Goal: Find contact information: Find contact information

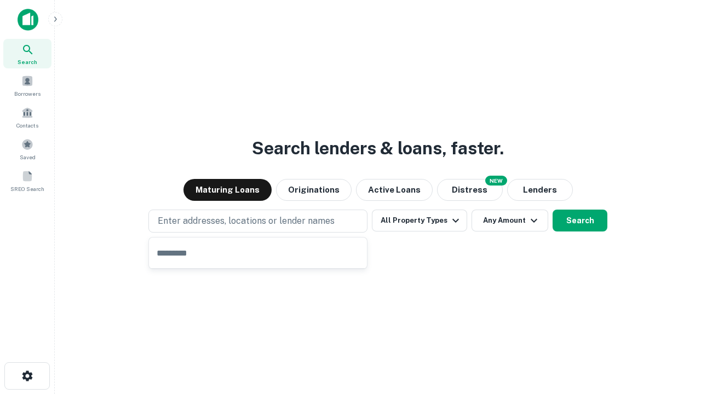
type input "**********"
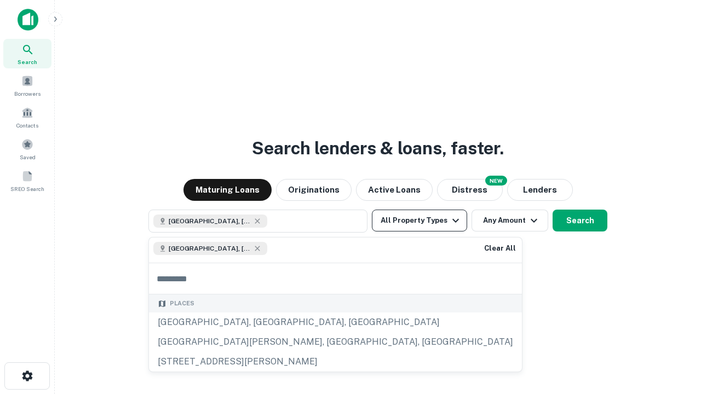
click at [420, 221] on button "All Property Types" at bounding box center [419, 221] width 95 height 22
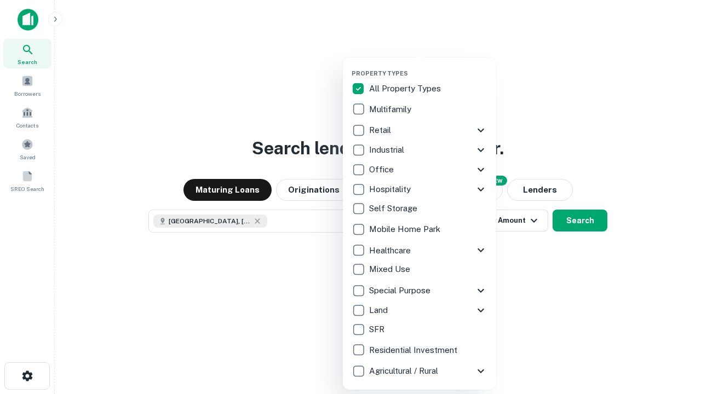
click at [428, 66] on button "button" at bounding box center [428, 66] width 153 height 1
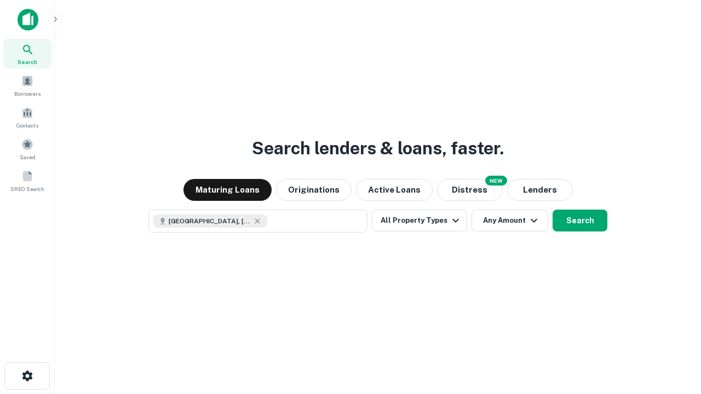
scroll to position [18, 0]
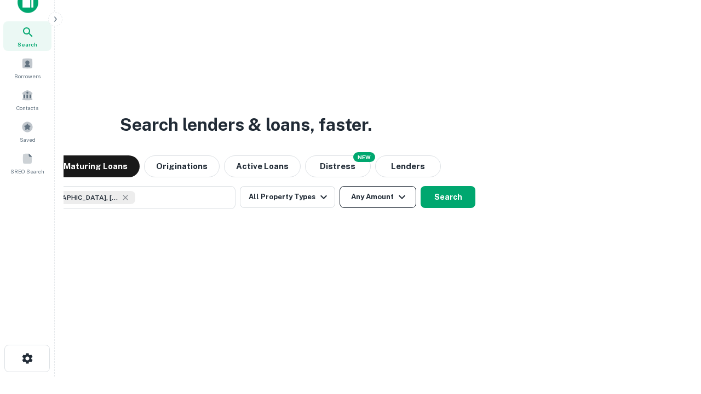
click at [340, 186] on button "Any Amount" at bounding box center [378, 197] width 77 height 22
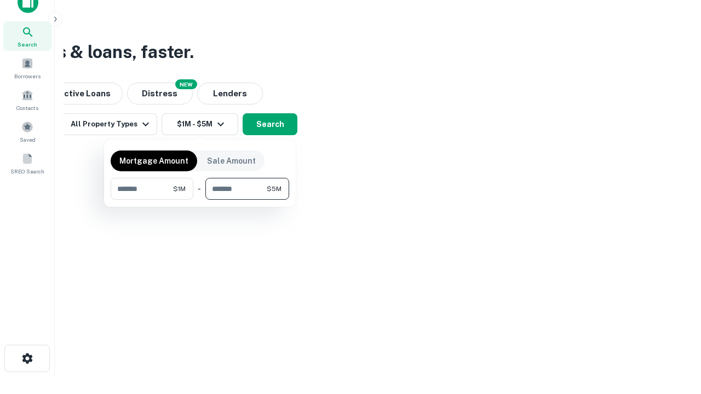
type input "*******"
click at [200, 200] on button "button" at bounding box center [200, 200] width 179 height 1
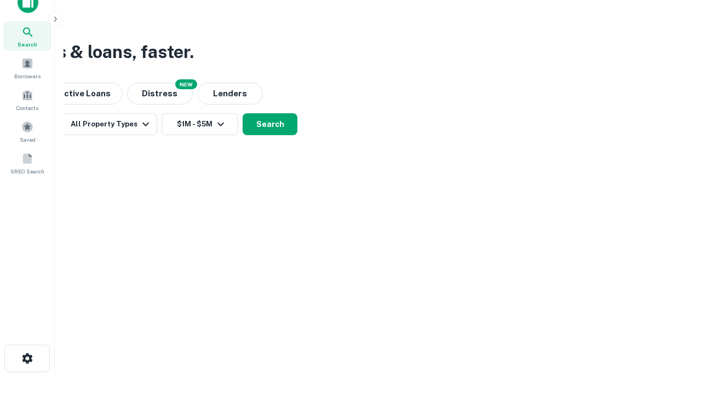
scroll to position [18, 0]
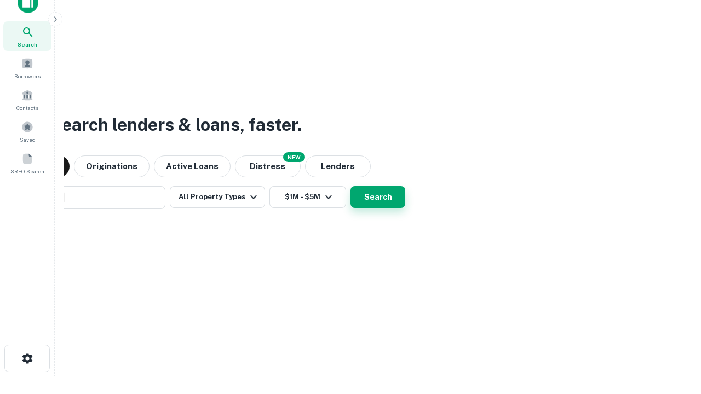
click at [351, 186] on button "Search" at bounding box center [378, 197] width 55 height 22
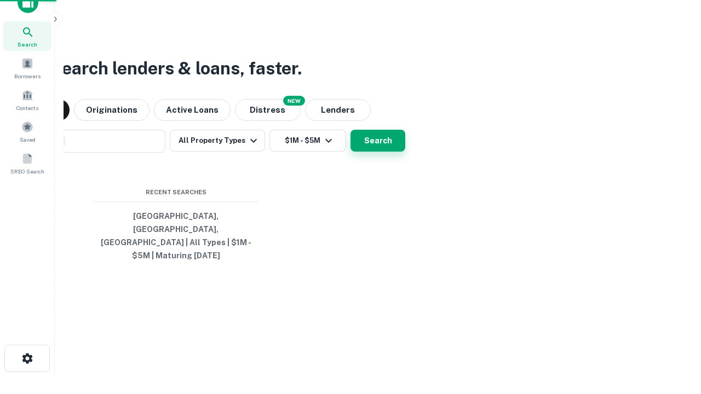
scroll to position [36, 310]
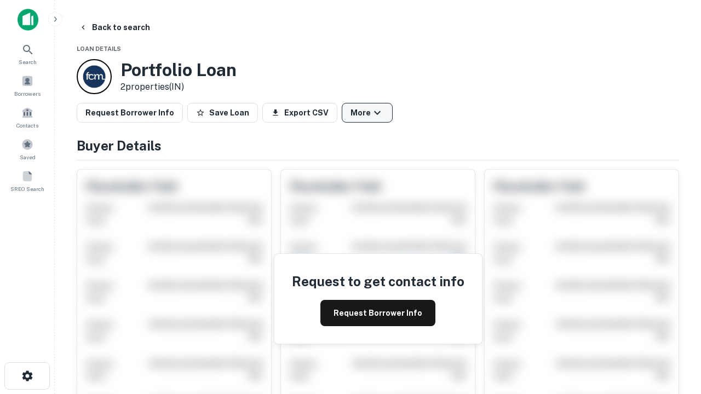
click at [367, 113] on button "More" at bounding box center [367, 113] width 51 height 20
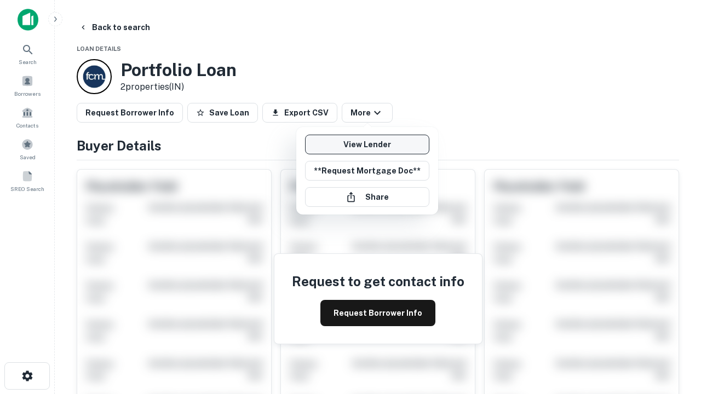
click at [367, 145] on link "View Lender" at bounding box center [367, 145] width 124 height 20
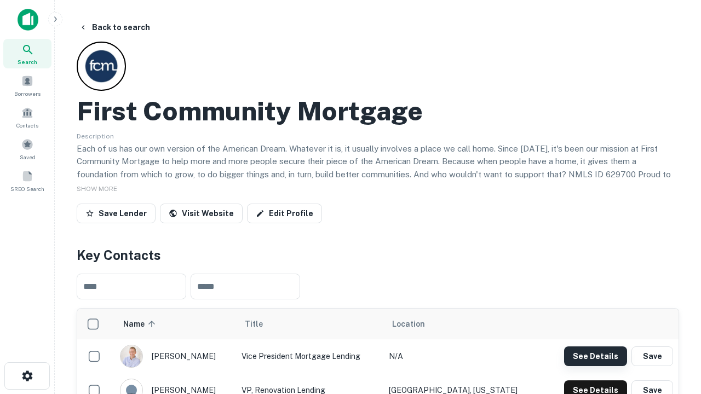
click at [595, 356] on button "See Details" at bounding box center [595, 357] width 63 height 20
click at [27, 376] on icon "button" at bounding box center [27, 376] width 13 height 13
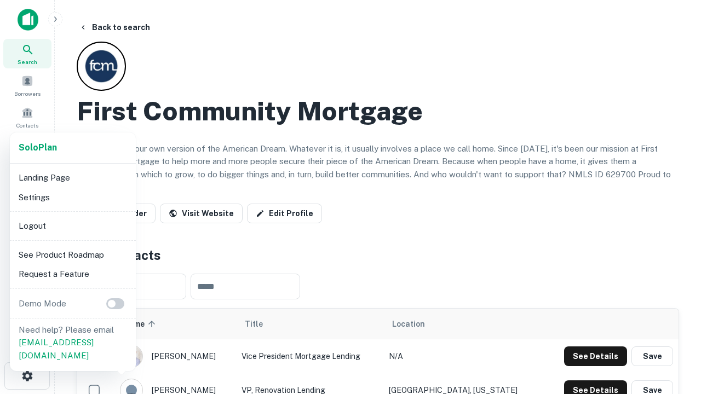
click at [72, 226] on li "Logout" at bounding box center [72, 226] width 117 height 20
